Goal: Task Accomplishment & Management: Use online tool/utility

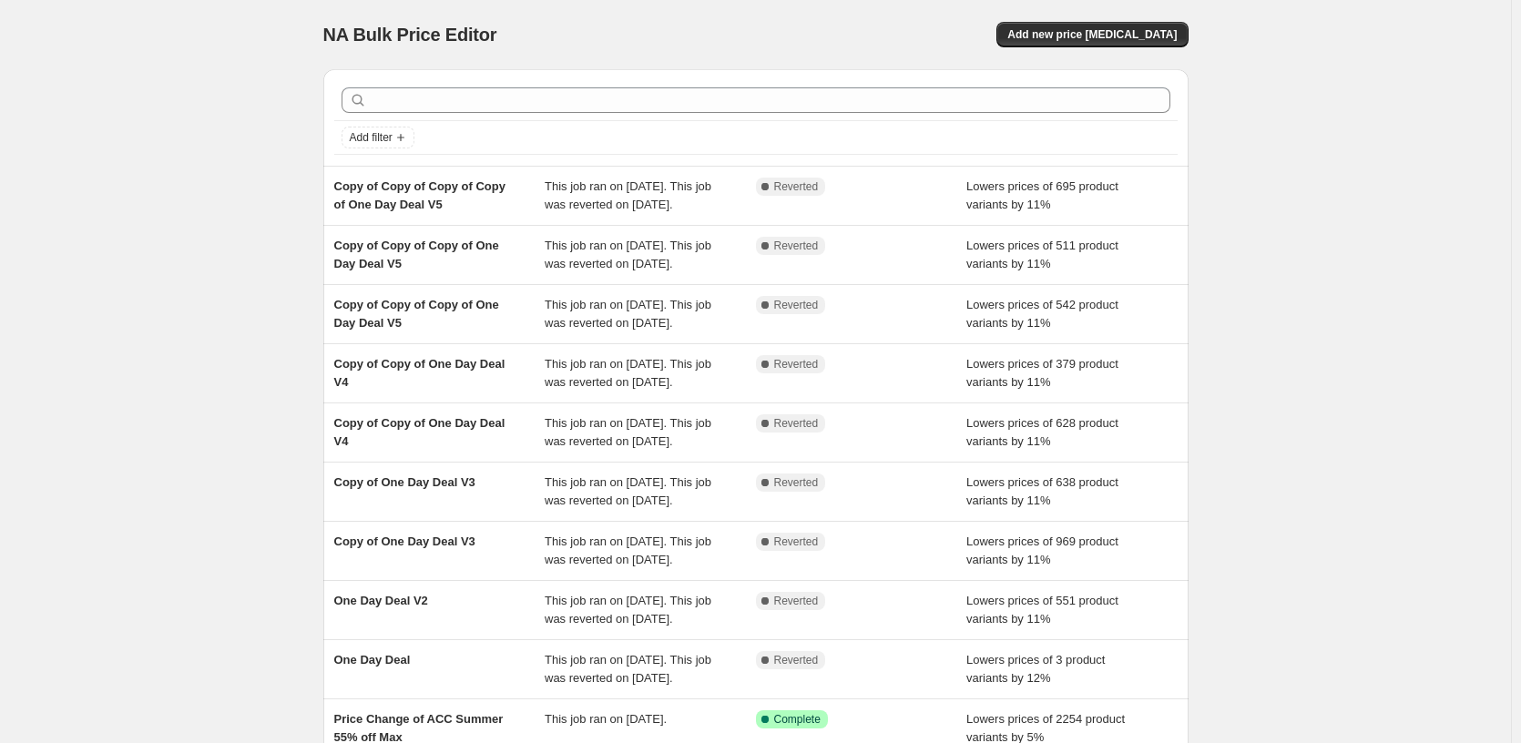
click at [1276, 327] on div "NA Bulk Price Editor. This page is ready NA Bulk Price Editor Add new price [ME…" at bounding box center [755, 469] width 1511 height 938
click at [1276, 327] on body "Home Settings Plans Skip to content NA Bulk Price Editor. This page is ready NA…" at bounding box center [760, 371] width 1521 height 743
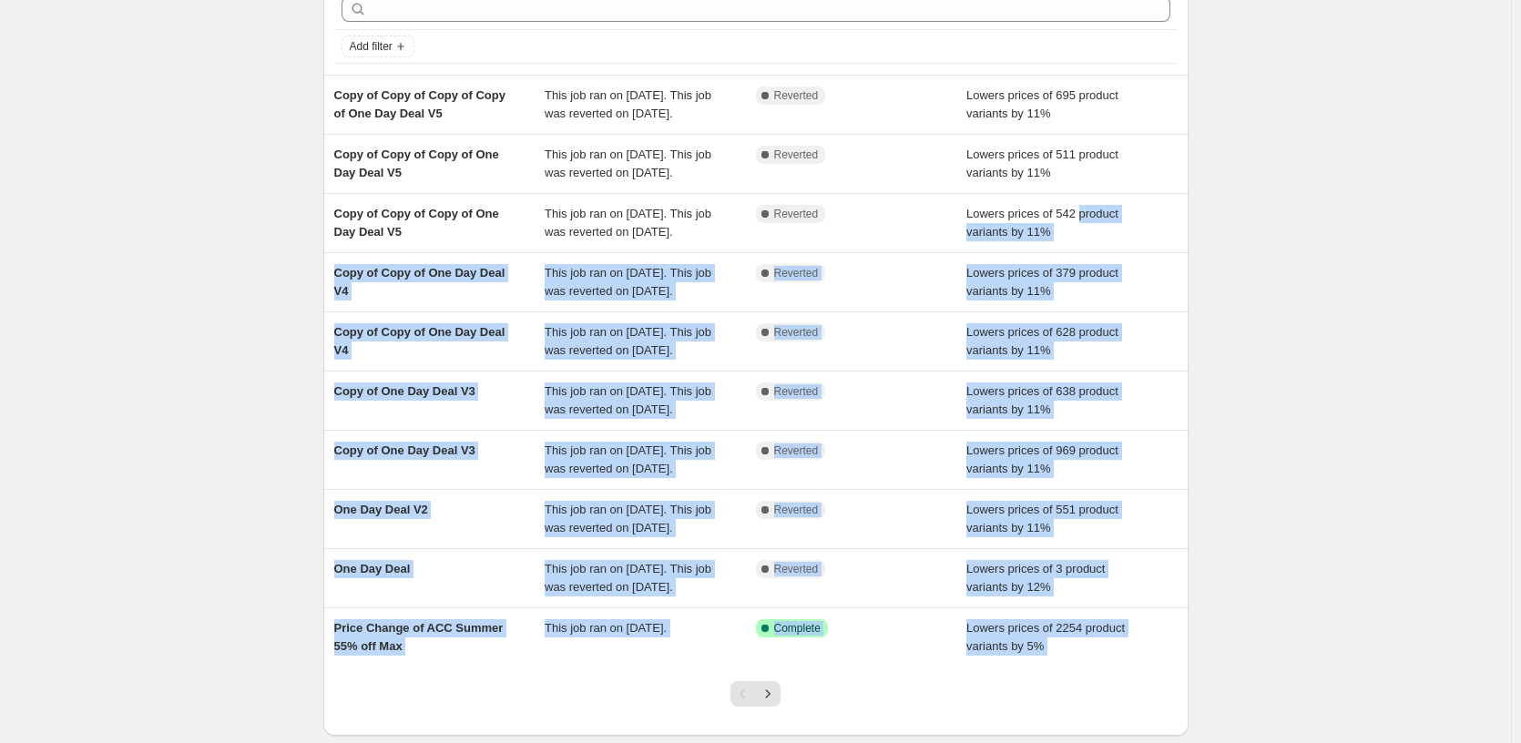
click at [1199, 550] on div "NA Bulk Price Editor. This page is ready NA Bulk Price Editor Add new price [ME…" at bounding box center [755, 378] width 909 height 938
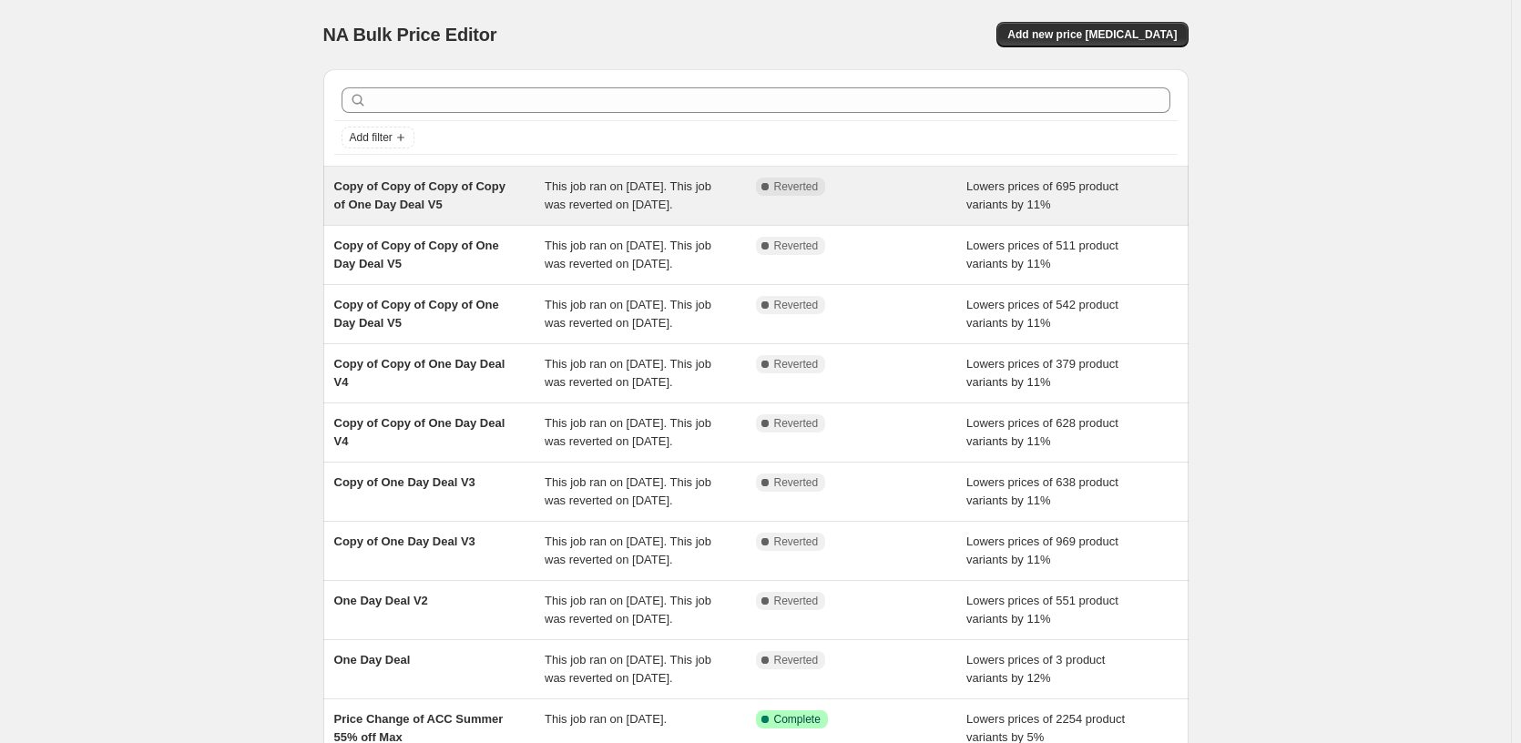
click at [904, 204] on div "Complete Reverted" at bounding box center [861, 196] width 211 height 36
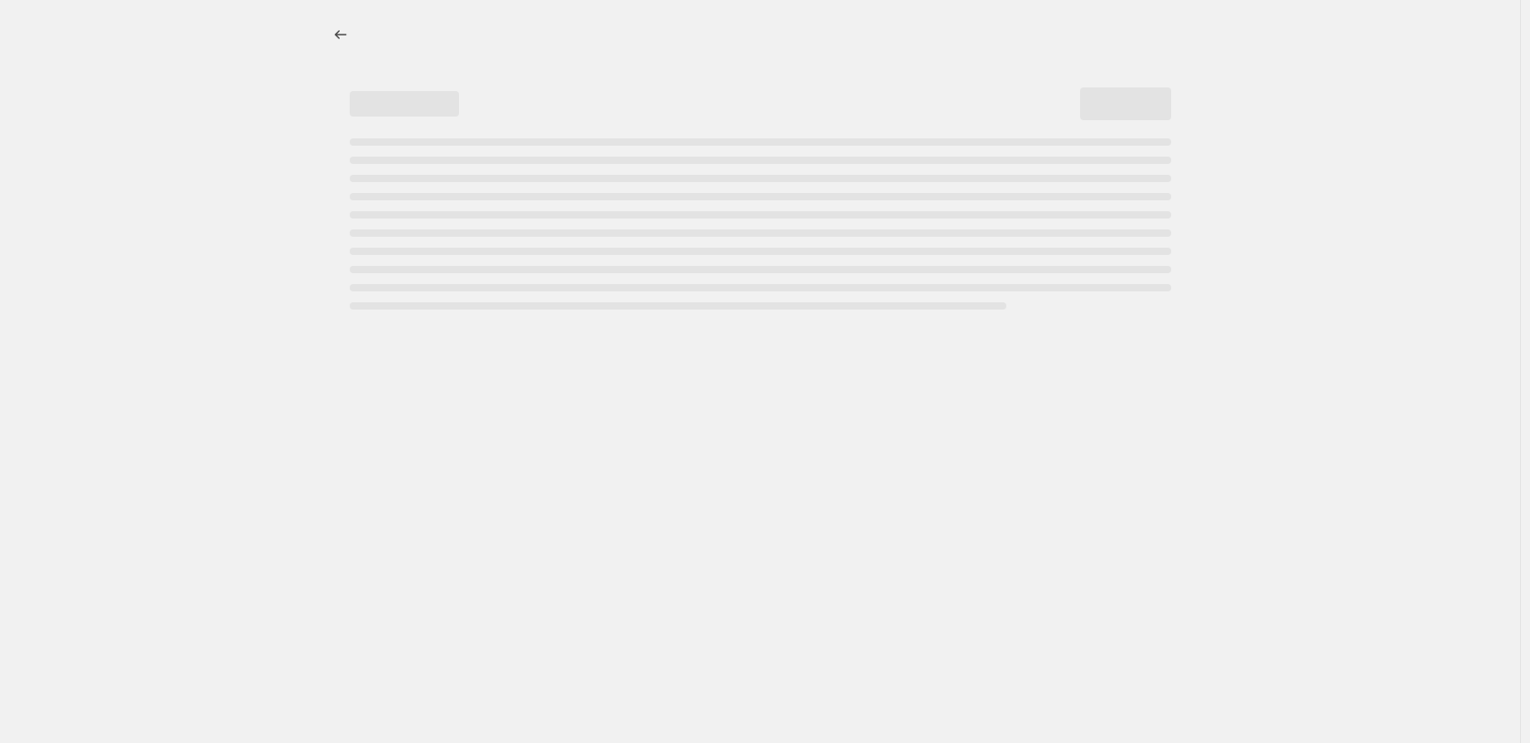
select select "percentage"
select select "pp"
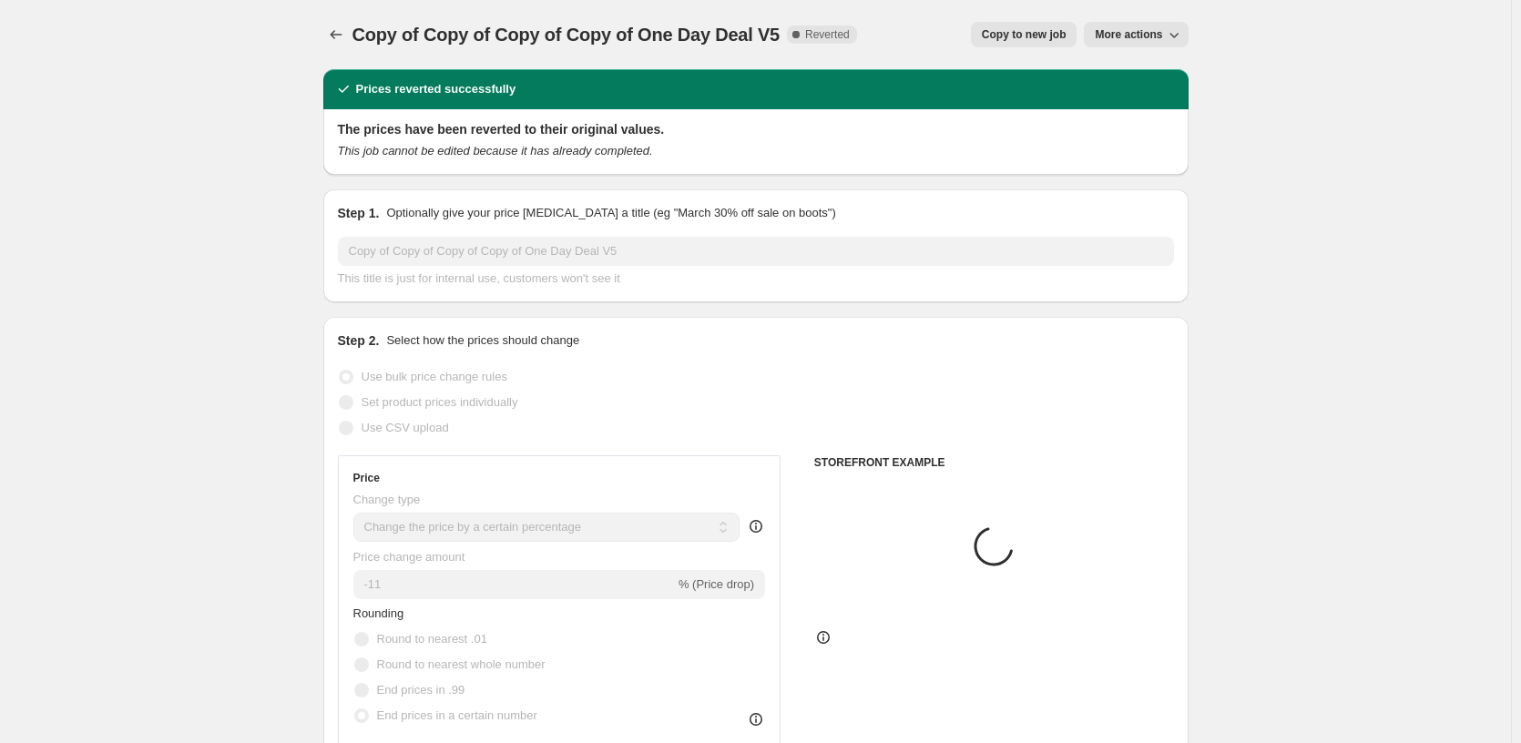
select select "tag"
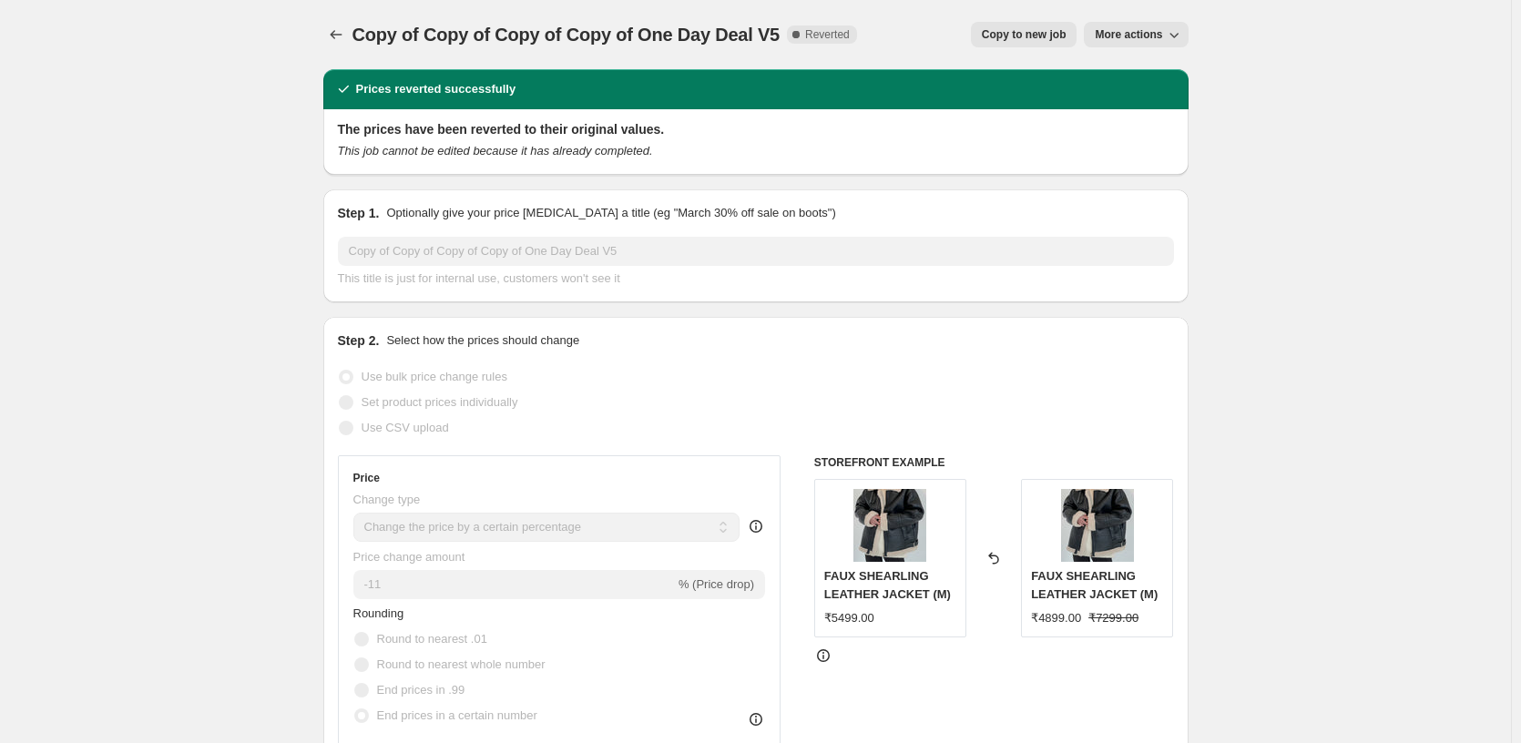
click at [734, 163] on div "The prices have been reverted to their original values. This job cannot be edit…" at bounding box center [755, 142] width 865 height 66
click at [1032, 44] on button "Copy to new job" at bounding box center [1024, 35] width 107 height 26
select select "percentage"
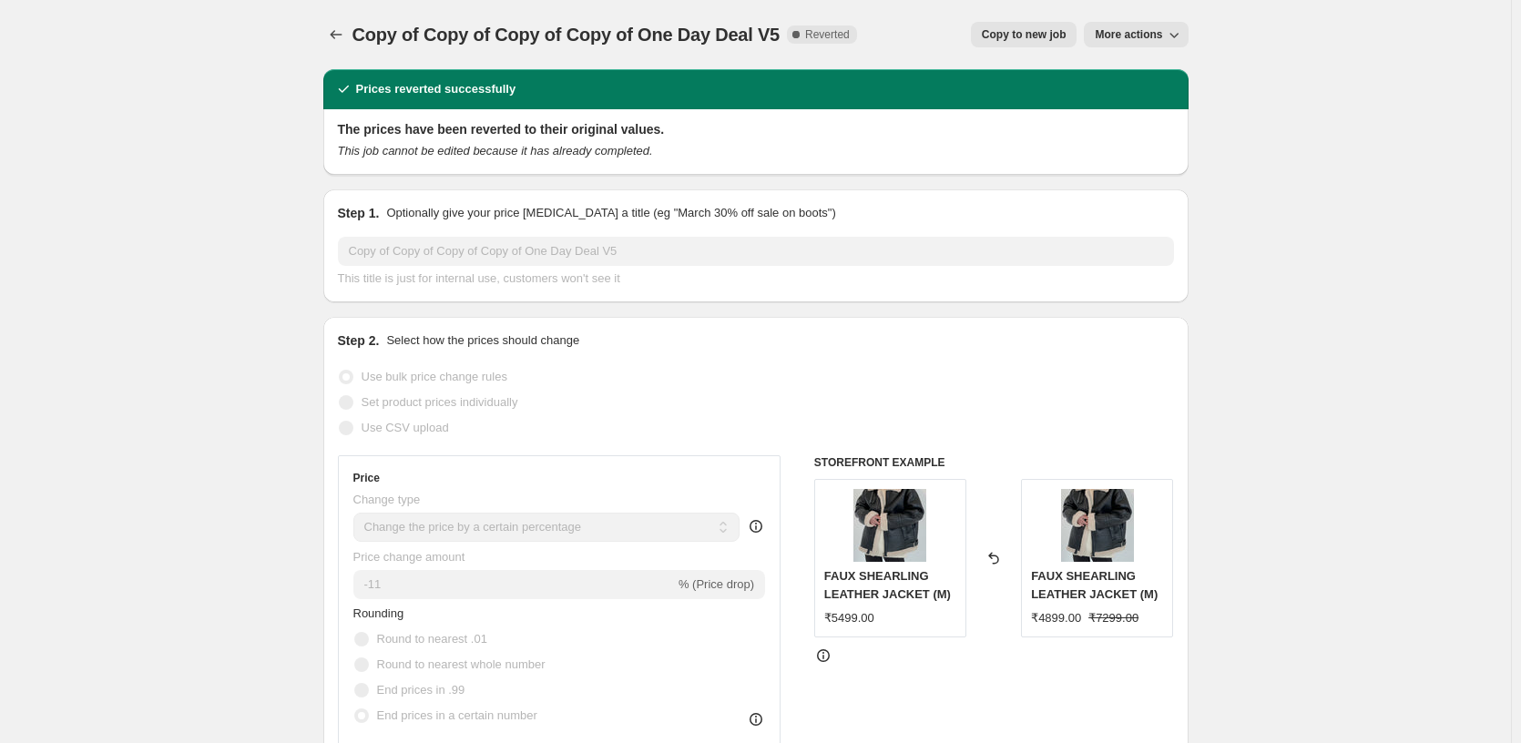
select select "pp"
select select "tag"
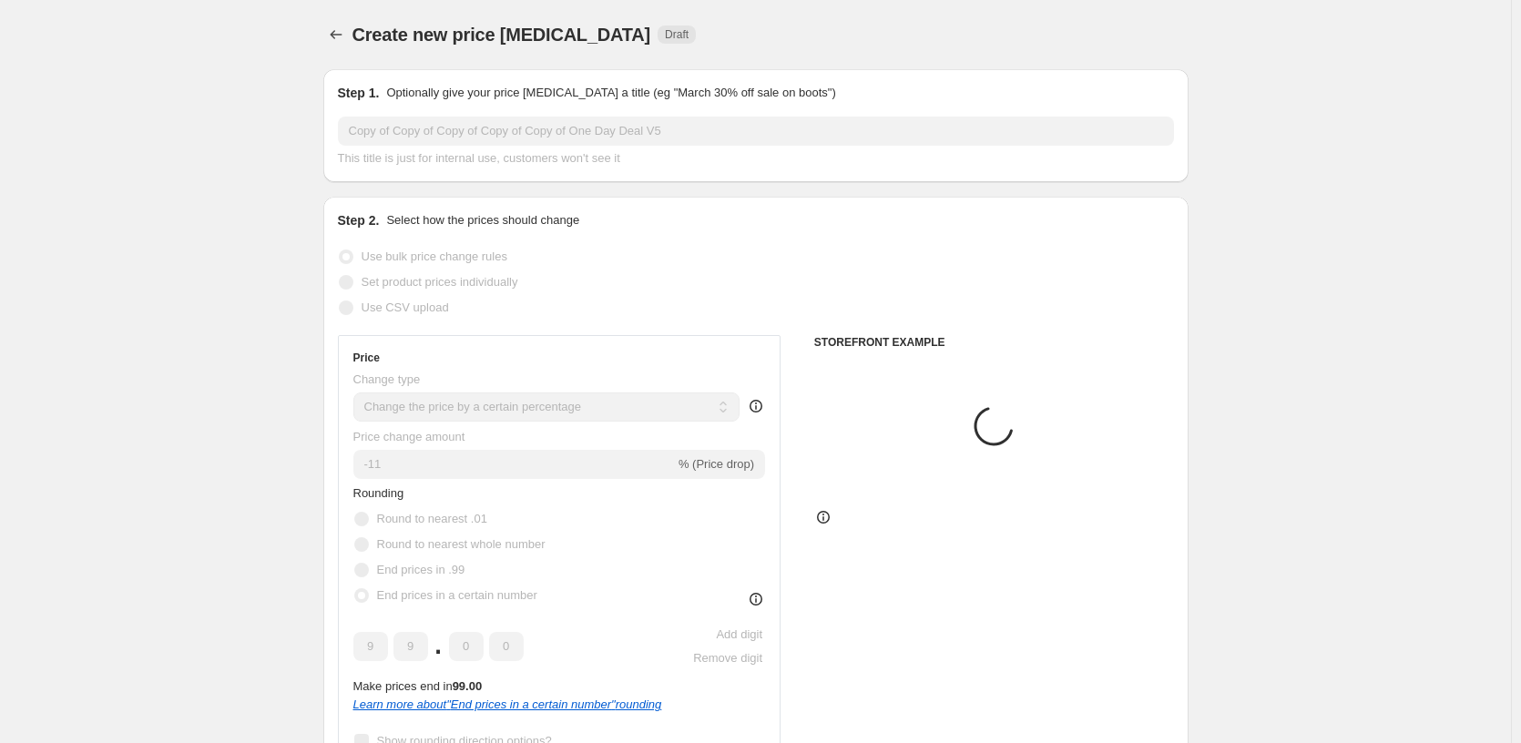
click at [1032, 44] on div "Create new price change job Draft" at bounding box center [755, 35] width 865 height 26
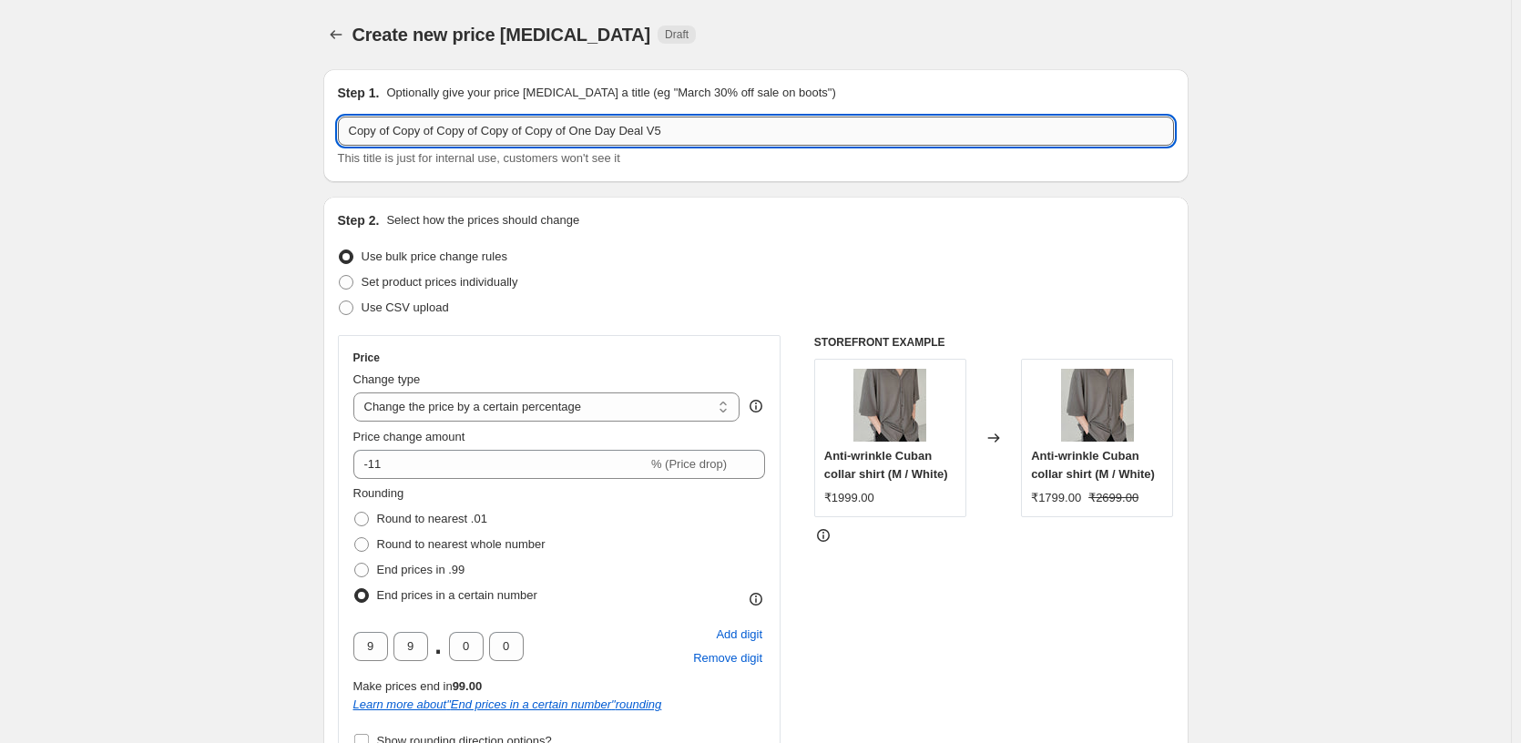
click at [727, 139] on input "Copy of Copy of Copy of Copy of Copy of One Day Deal V5" at bounding box center [756, 131] width 836 height 29
type input "Copy of Copy of Copy of Copy of Copy of One Day Deal V6"
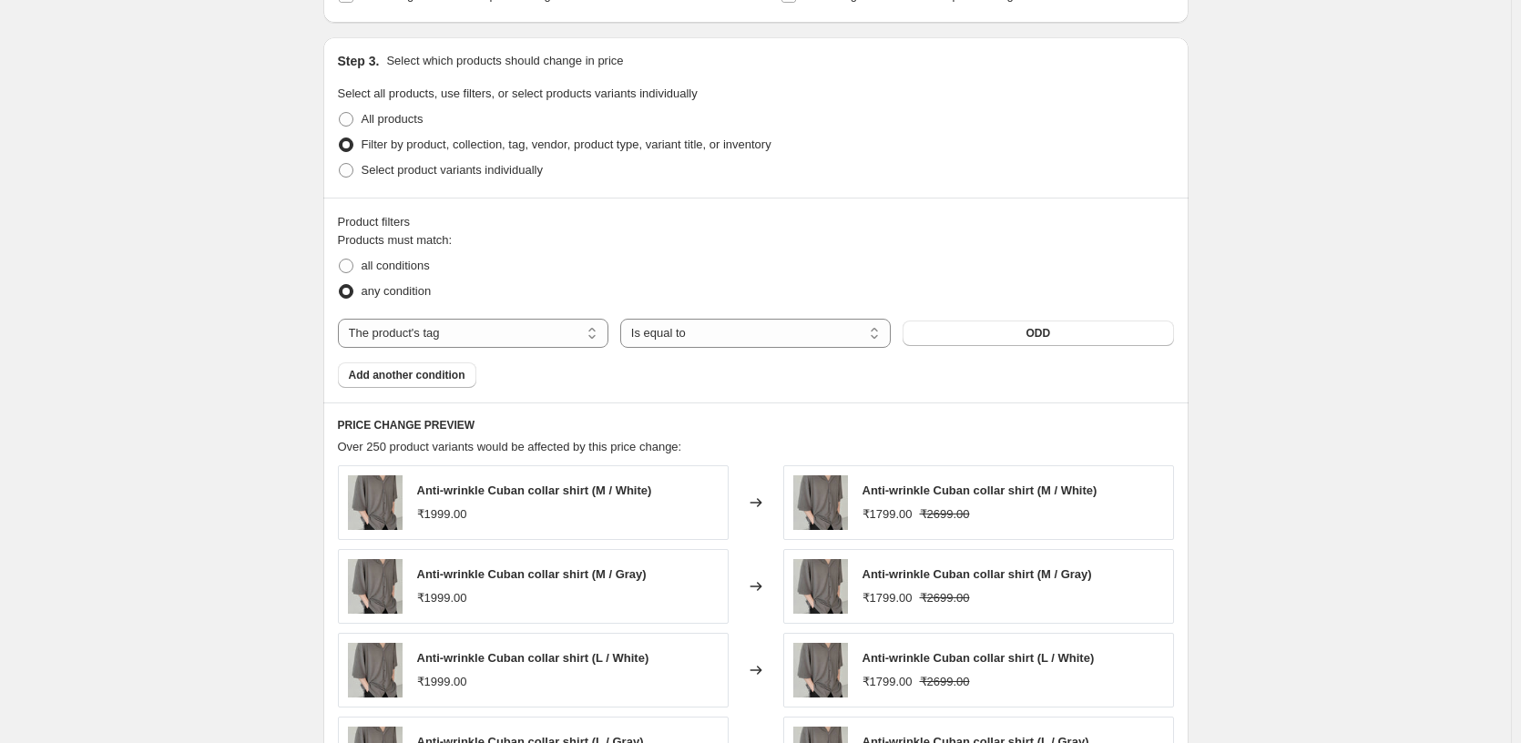
scroll to position [1744, 0]
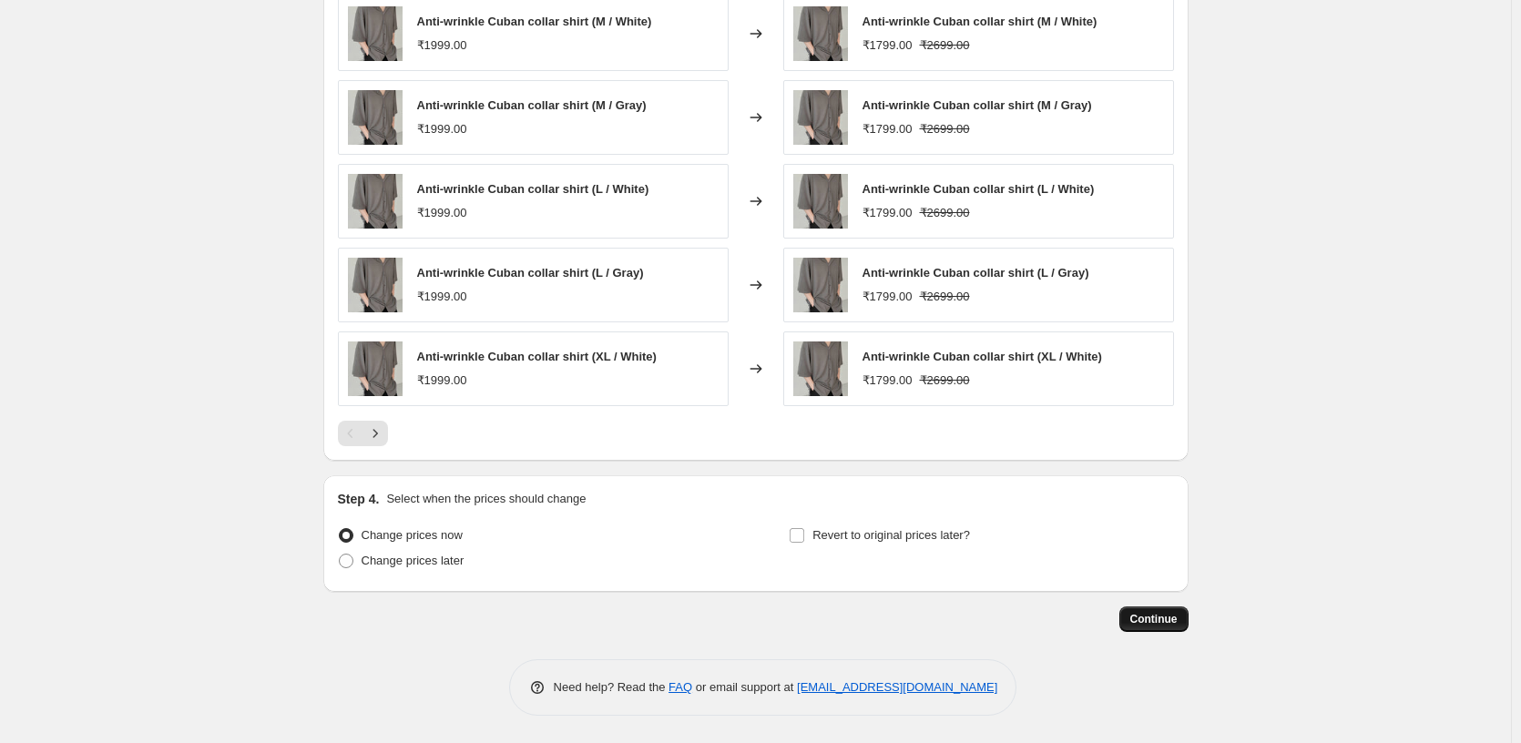
click at [1136, 613] on span "Continue" at bounding box center [1153, 619] width 47 height 15
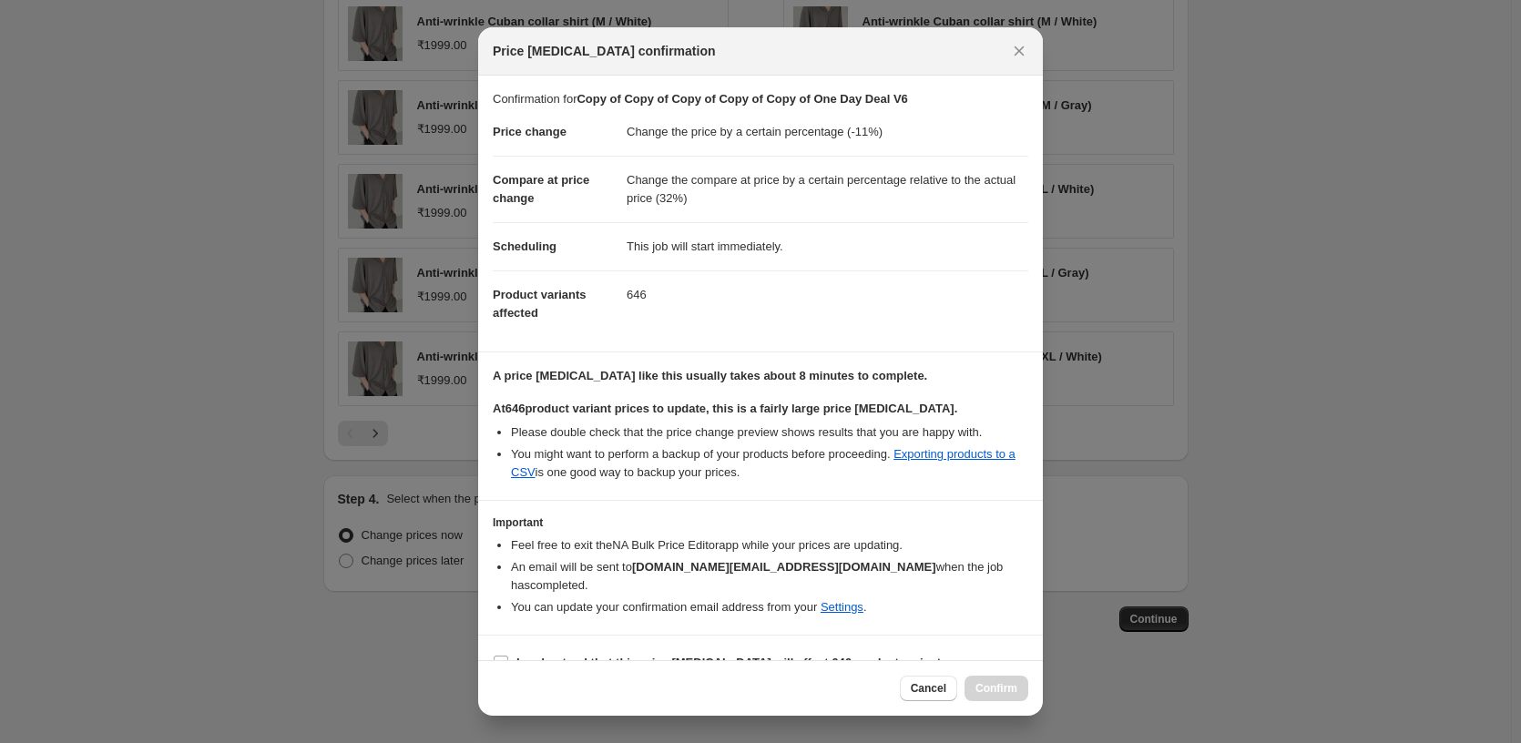
scroll to position [30, 0]
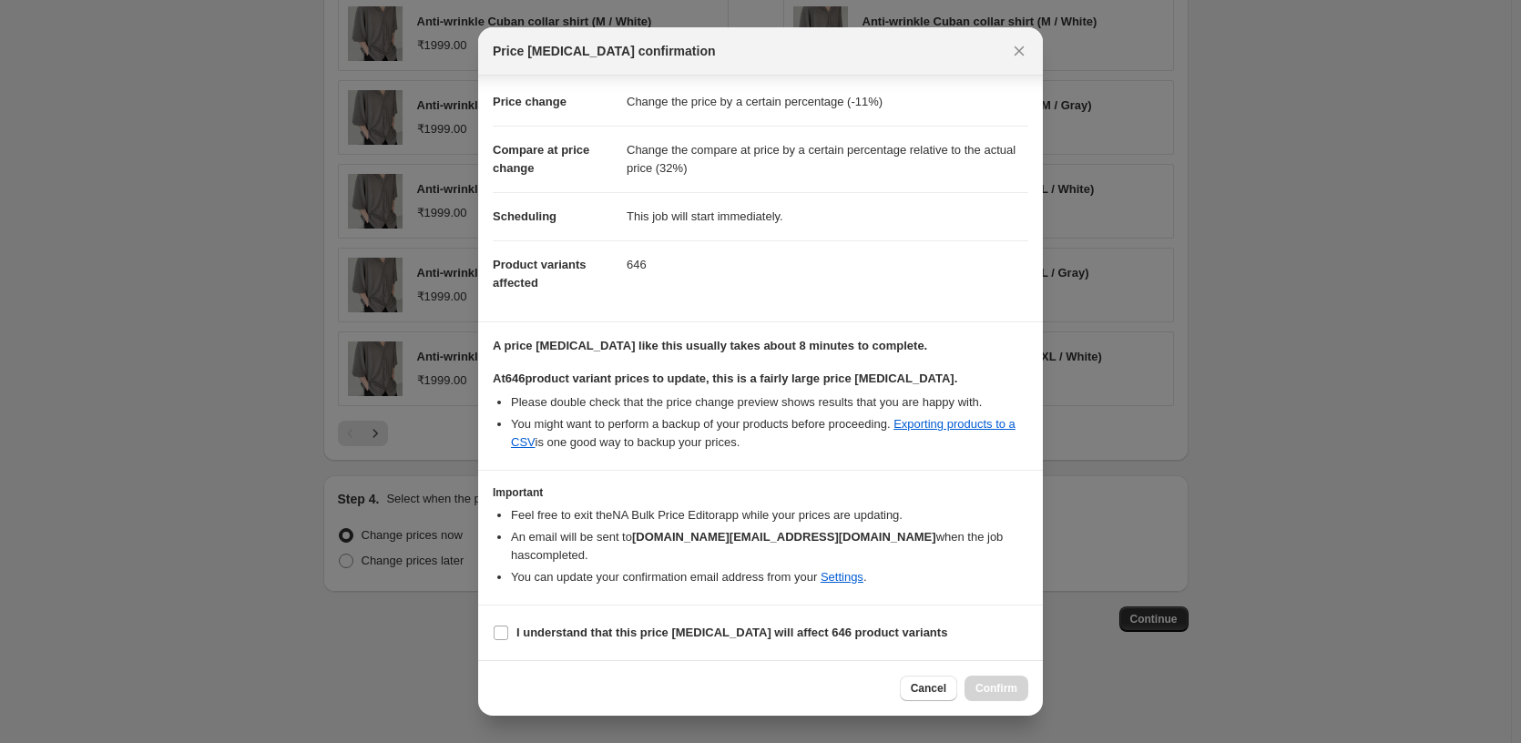
click at [504, 646] on section "I understand that this price change job will affect 646 product variants" at bounding box center [760, 633] width 565 height 55
click at [503, 637] on input "I understand that this price change job will affect 646 product variants" at bounding box center [501, 633] width 15 height 15
checkbox input "true"
click at [993, 685] on span "Confirm" at bounding box center [997, 688] width 42 height 15
click at [993, 685] on div "Cancel Confirm" at bounding box center [964, 689] width 128 height 26
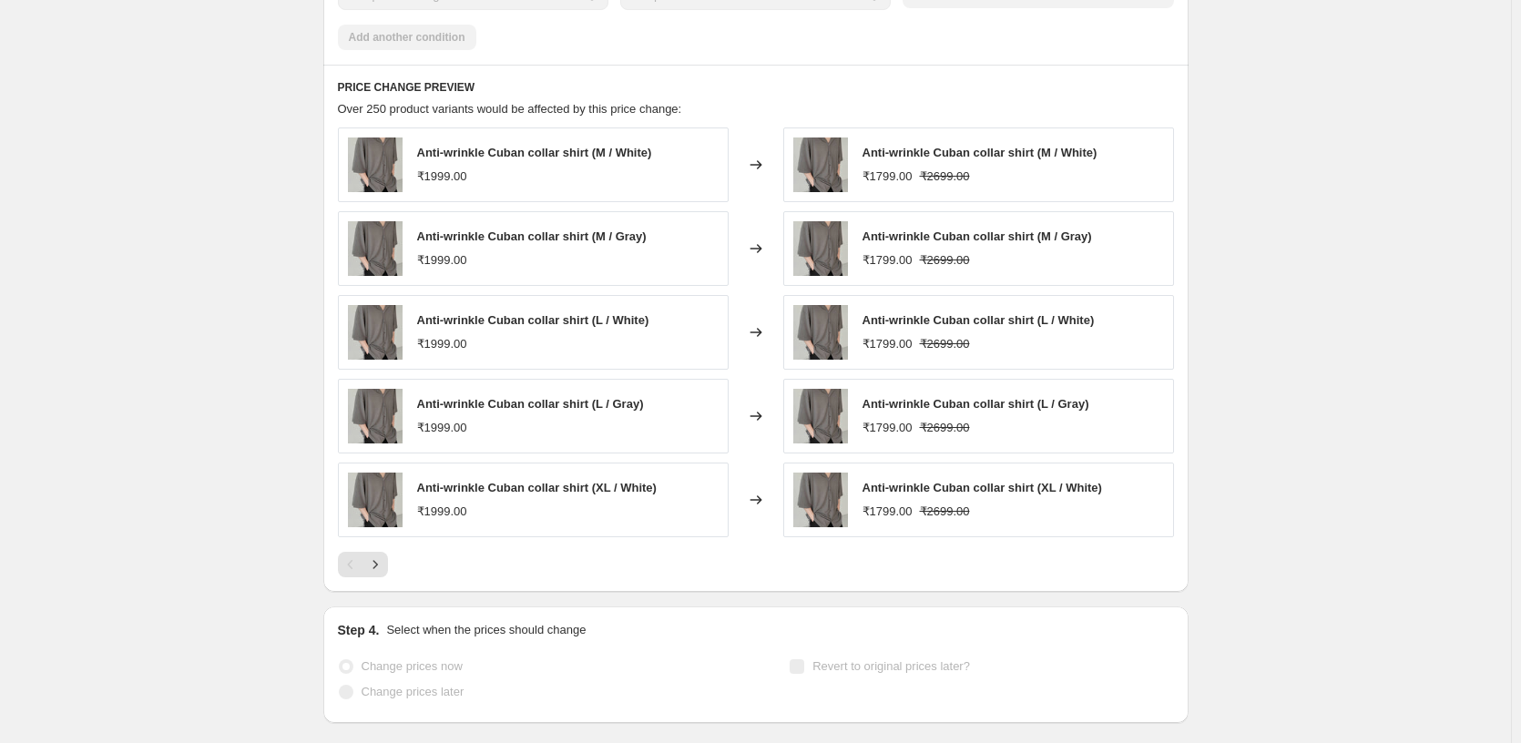
scroll to position [1792, 0]
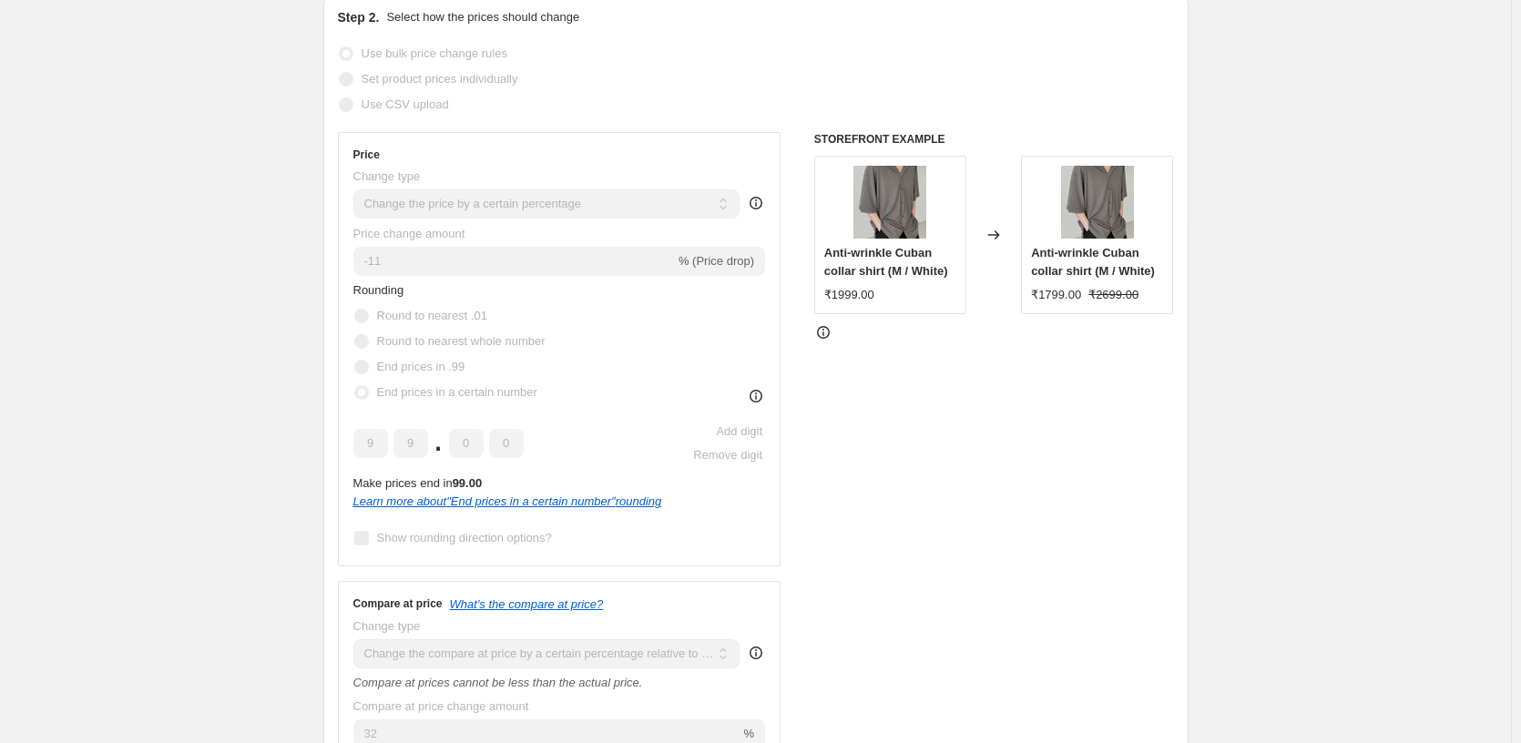
scroll to position [0, 0]
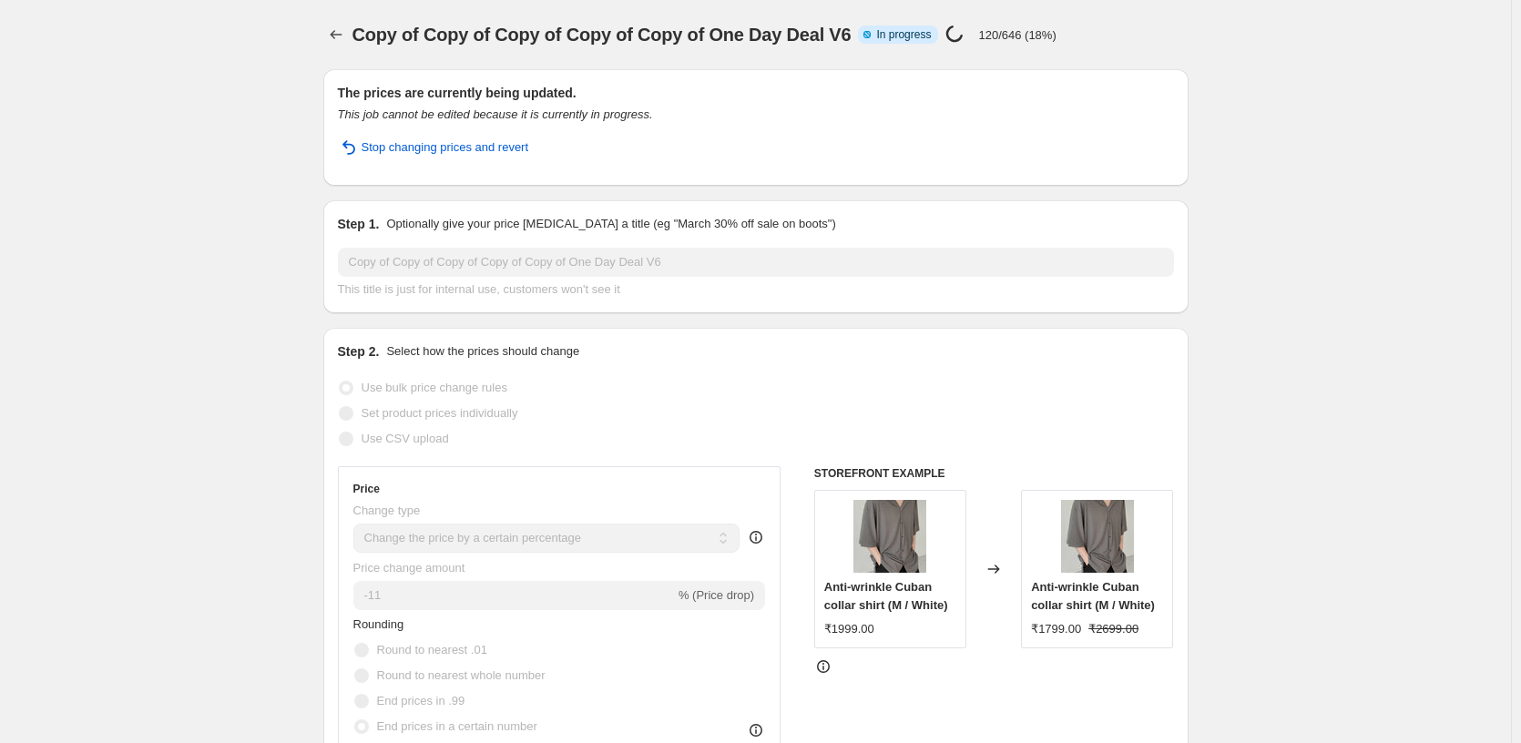
click at [340, 28] on icon "Price change jobs" at bounding box center [336, 35] width 18 height 18
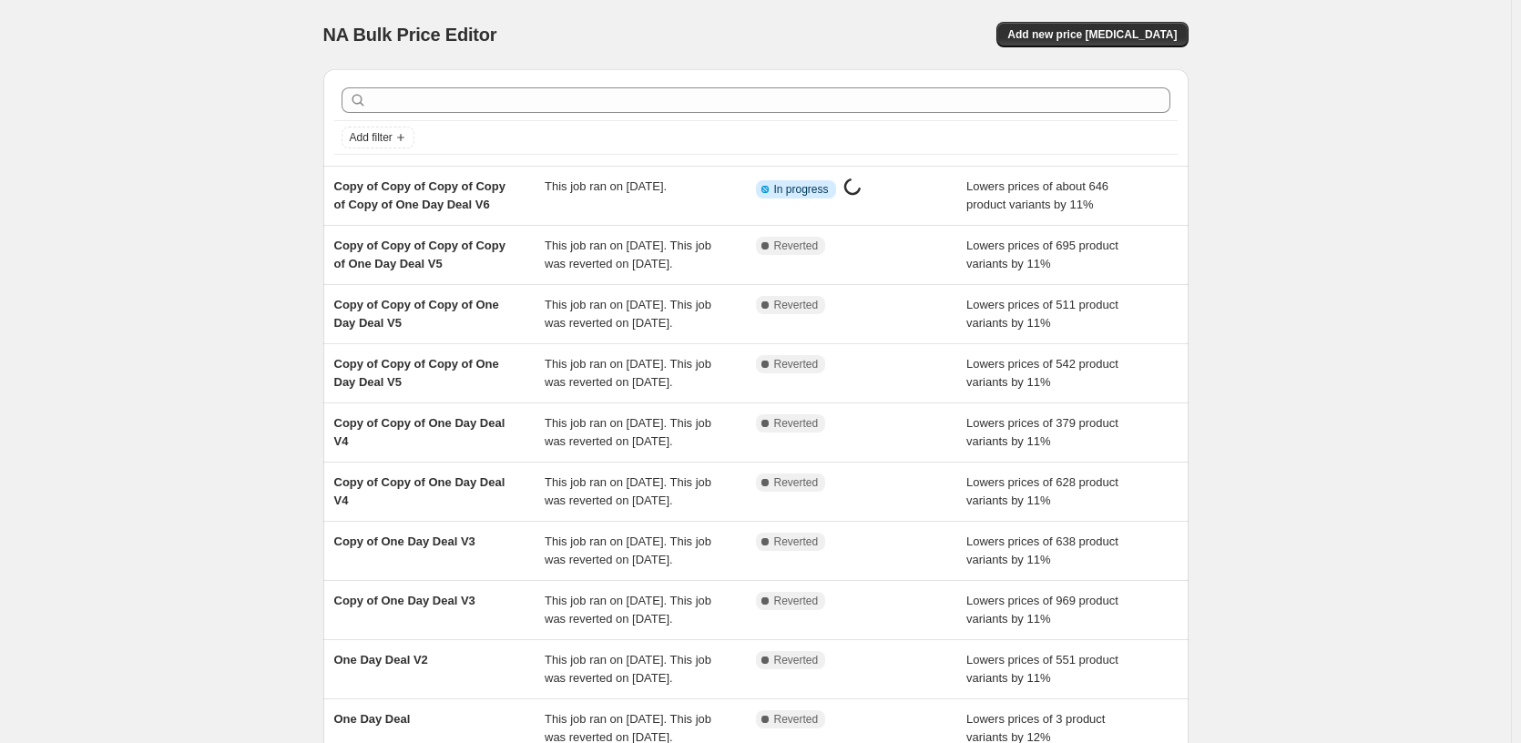
click at [219, 214] on div "NA Bulk Price Editor. This page is ready NA Bulk Price Editor Add new price cha…" at bounding box center [755, 469] width 1511 height 938
click at [161, 169] on div "NA Bulk Price Editor. This page is ready NA Bulk Price Editor Add new price cha…" at bounding box center [755, 469] width 1511 height 938
